Goal: Task Accomplishment & Management: Use online tool/utility

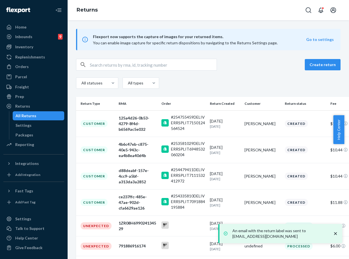
click at [27, 65] on div "Orders" at bounding box center [22, 67] width 14 height 6
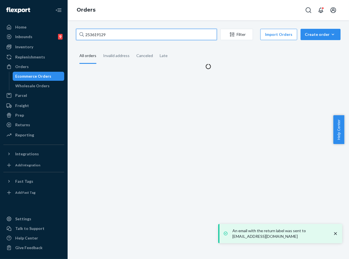
click at [102, 34] on input "253619129" at bounding box center [146, 34] width 141 height 11
paste input "758472"
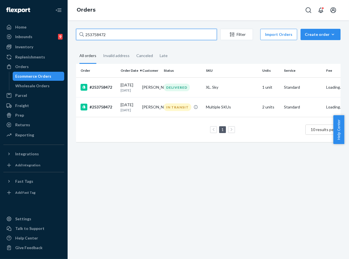
type input "253758472"
click at [109, 33] on input "253758472" at bounding box center [146, 34] width 141 height 11
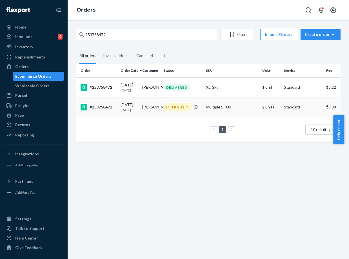
click at [148, 109] on td "[PERSON_NAME]" at bounding box center [151, 107] width 22 height 20
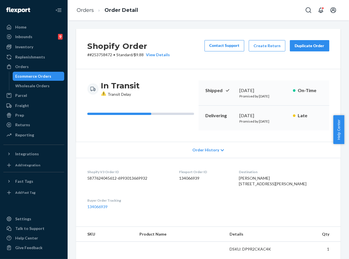
click at [307, 44] on div "Duplicate Order" at bounding box center [310, 46] width 30 height 6
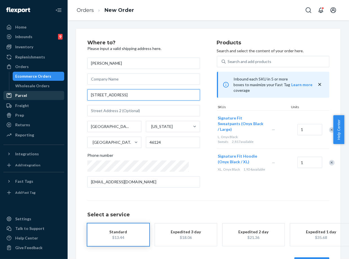
drag, startPoint x: 140, startPoint y: 94, endPoint x: 61, endPoint y: 94, distance: 78.4
click at [61, 94] on div "Home Inbounds 9 Shipping Plans Problems 9 Inventory Products Replenishments Ord…" at bounding box center [174, 129] width 349 height 259
paste input "Senate Dr [PERSON_NAME], IN 46124"
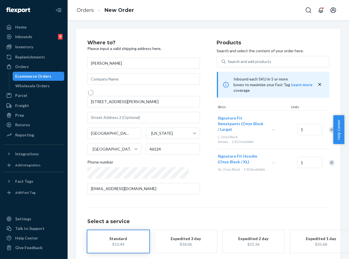
type input "[STREET_ADDRESS]"
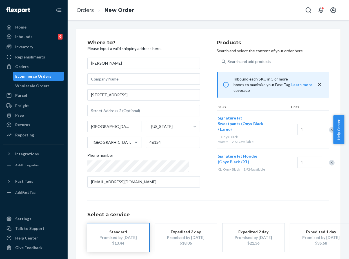
click at [257, 215] on h1 "Select a service" at bounding box center [208, 215] width 242 height 6
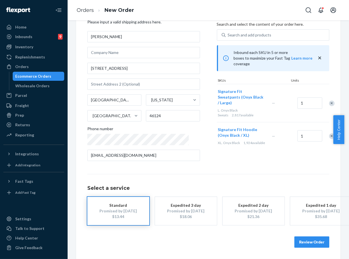
click at [312, 240] on button "Review Order" at bounding box center [312, 241] width 35 height 11
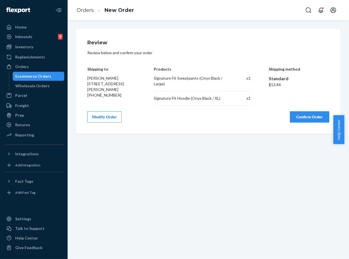
scroll to position [0, 0]
click at [308, 112] on button "Confirm Order" at bounding box center [309, 116] width 39 height 11
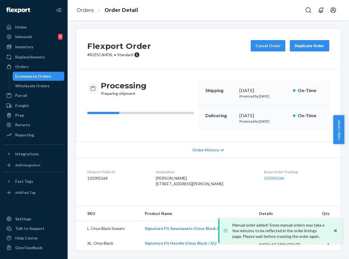
drag, startPoint x: 235, startPoint y: 115, endPoint x: 256, endPoint y: 116, distance: 20.6
click at [260, 118] on div "Delivering [DATE] Promised by [DATE] On-Time" at bounding box center [264, 117] width 131 height 25
click at [264, 179] on link "135001564" at bounding box center [274, 177] width 20 height 5
